Goal: Find specific page/section: Find specific page/section

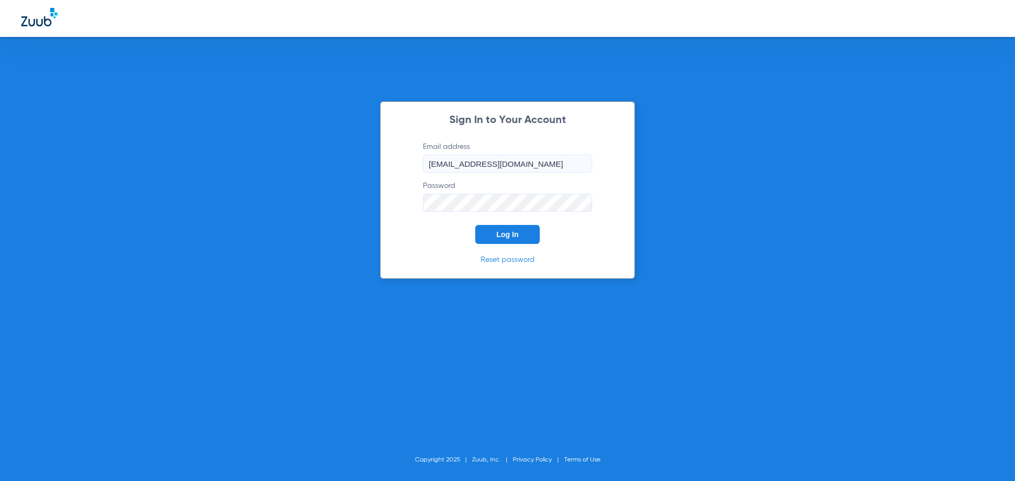
click at [501, 235] on span "Log In" at bounding box center [507, 234] width 22 height 8
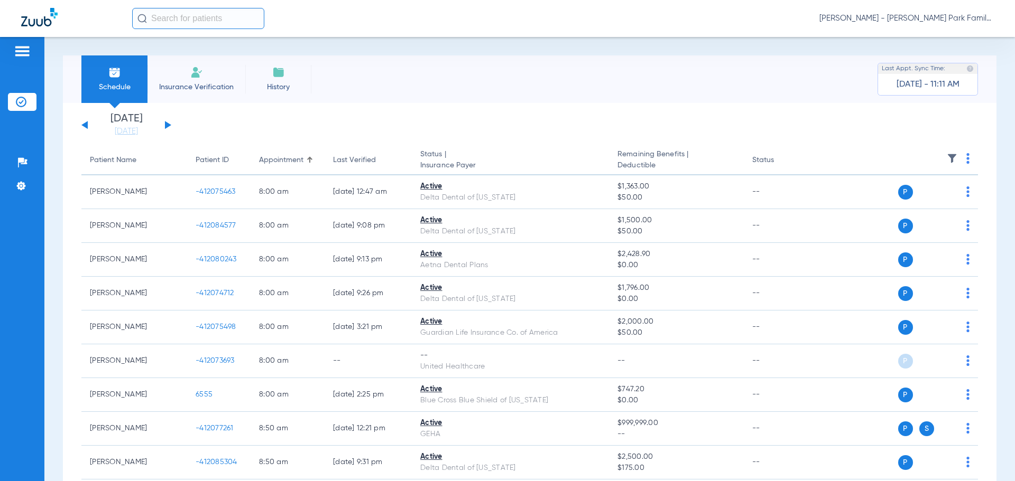
drag, startPoint x: 109, startPoint y: 126, endPoint x: 188, endPoint y: 157, distance: 84.7
click at [109, 126] on link "[DATE]" at bounding box center [126, 131] width 63 height 11
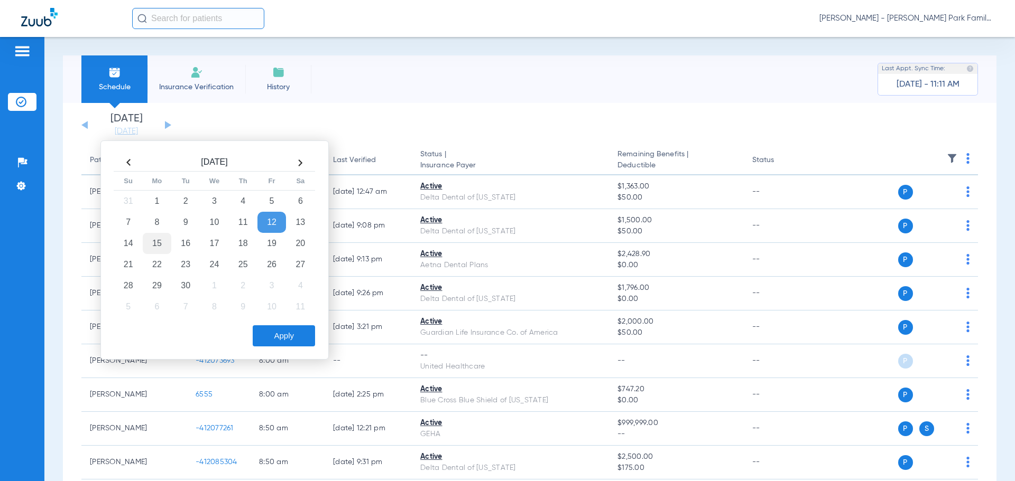
click at [160, 236] on td "15" at bounding box center [157, 243] width 29 height 21
click at [302, 339] on button "Apply" at bounding box center [284, 335] width 62 height 21
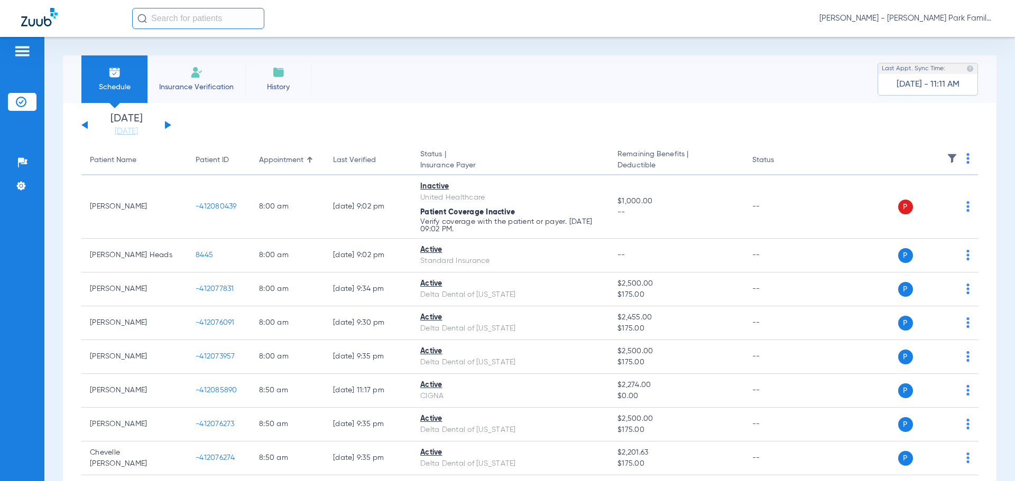
click at [946, 155] on img at bounding box center [951, 158] width 11 height 11
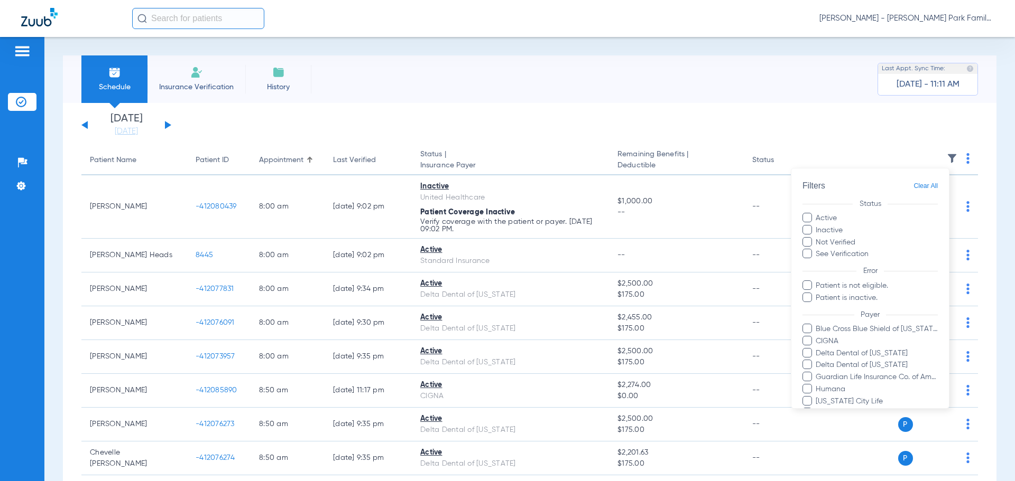
scroll to position [157, 0]
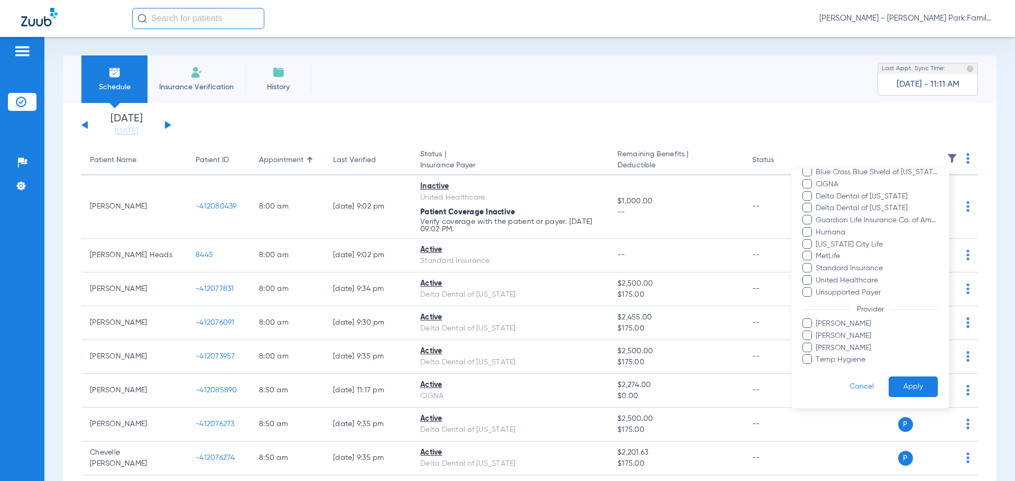
click at [843, 360] on span "Temp Hygiene" at bounding box center [876, 360] width 123 height 11
click at [817, 367] on input "Temp Hygiene" at bounding box center [817, 367] width 0 height 0
click at [892, 388] on button "Apply" at bounding box center [912, 387] width 49 height 21
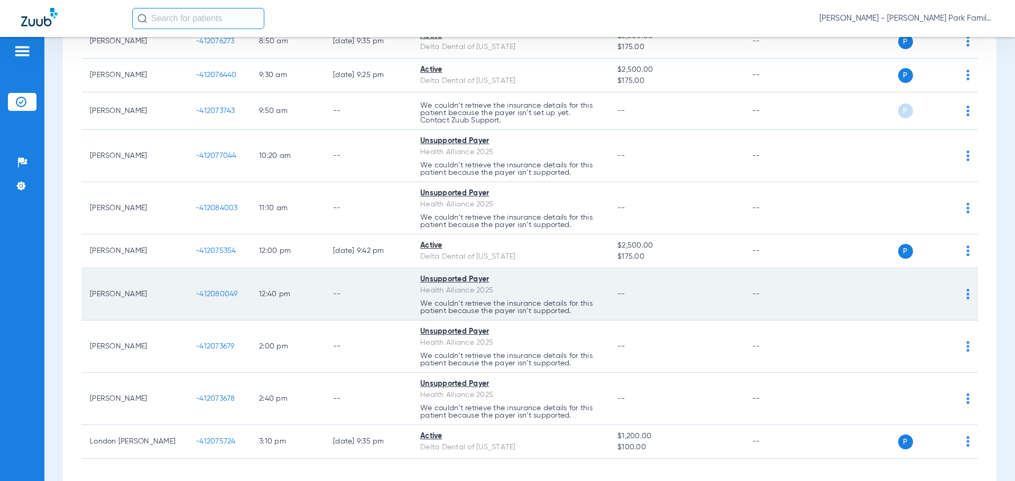
scroll to position [259, 0]
